Goal: Task Accomplishment & Management: Complete application form

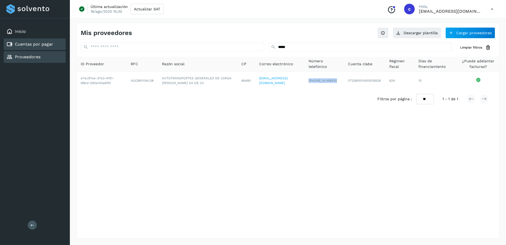
click at [48, 43] on link "Cuentas por pagar" at bounding box center [34, 44] width 38 height 5
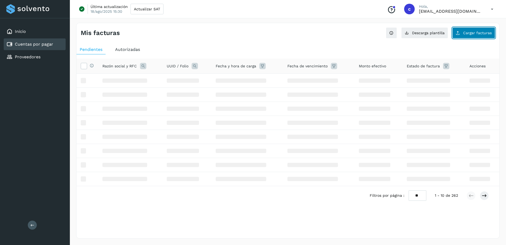
click at [474, 36] on button "Cargar facturas" at bounding box center [473, 32] width 43 height 11
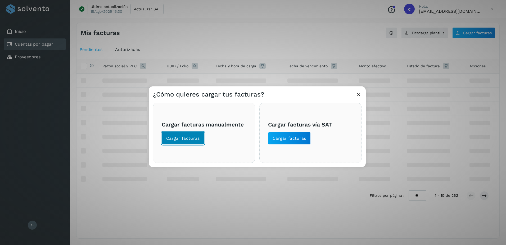
click at [184, 139] on span "Cargar facturas" at bounding box center [183, 138] width 34 height 6
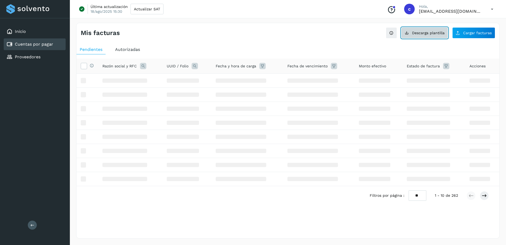
click at [435, 33] on span "Descarga plantilla" at bounding box center [428, 33] width 33 height 4
